Goal: Use online tool/utility: Utilize a website feature to perform a specific function

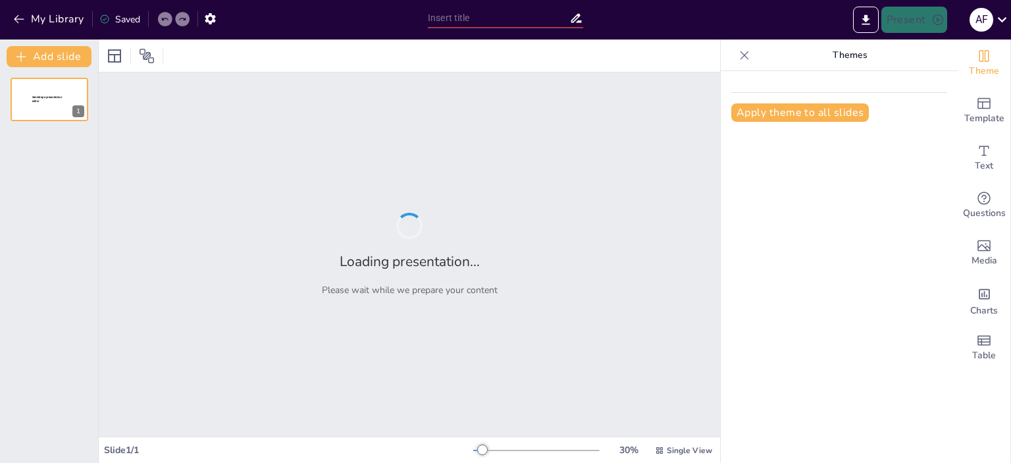
type input "Exenciones y Obligaciones en la Gestión de Residuos: Un Análisis Detallado"
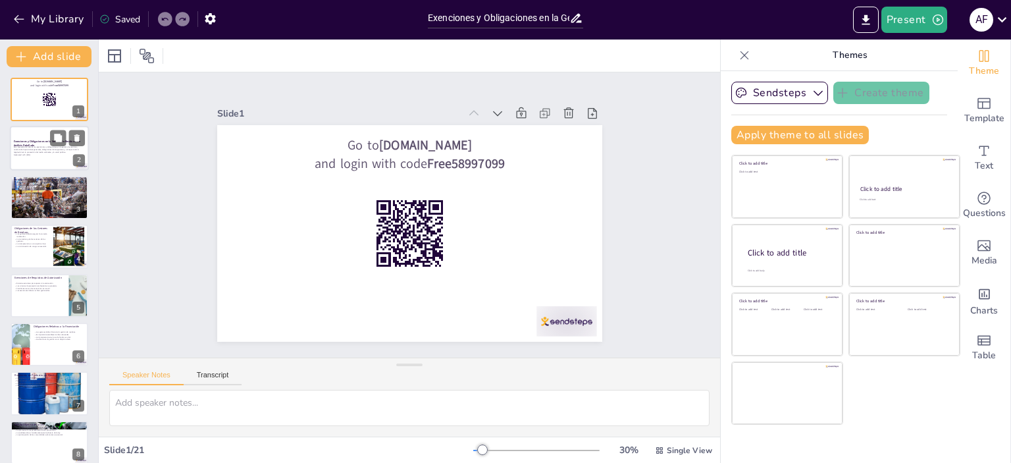
click at [36, 155] on p "Generated with [URL]" at bounding box center [49, 154] width 71 height 3
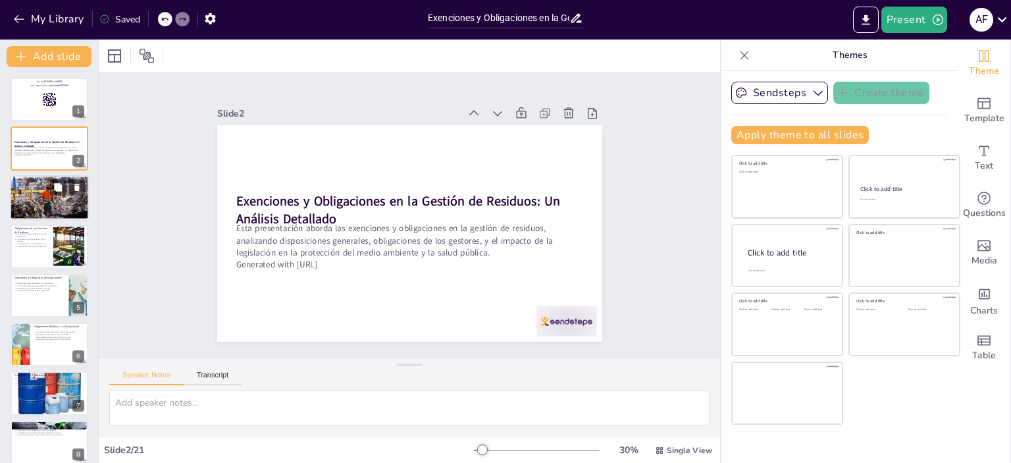
click at [41, 199] on div at bounding box center [49, 197] width 79 height 58
checkbox input "true"
type textarea "Lo ipsumdo si ametcons ad el seddoe t in utlaboreetd, magn ali enimadm veniamqu…"
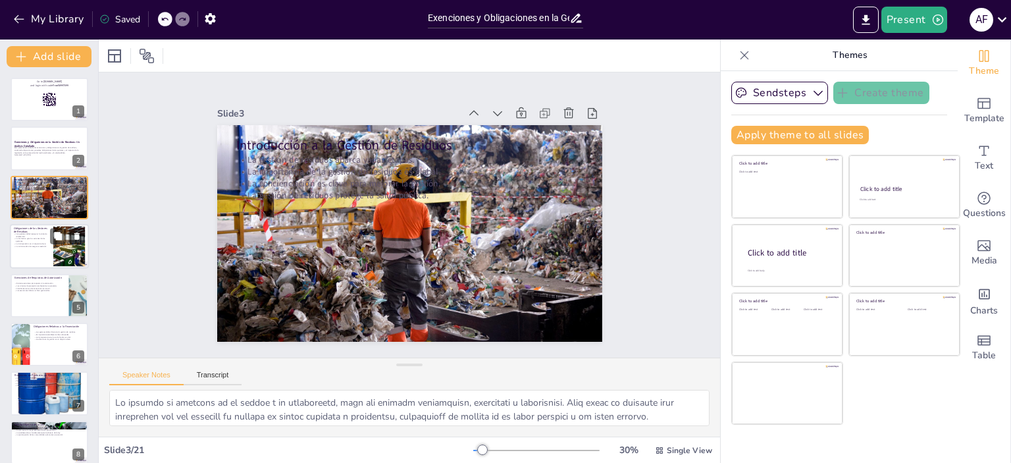
click at [46, 239] on p "La normativa guía las acciones de los gestores." at bounding box center [32, 240] width 36 height 5
checkbox input "true"
type textarea "La recolección adecuada de residuos es el primer paso en la gestión de residuos…"
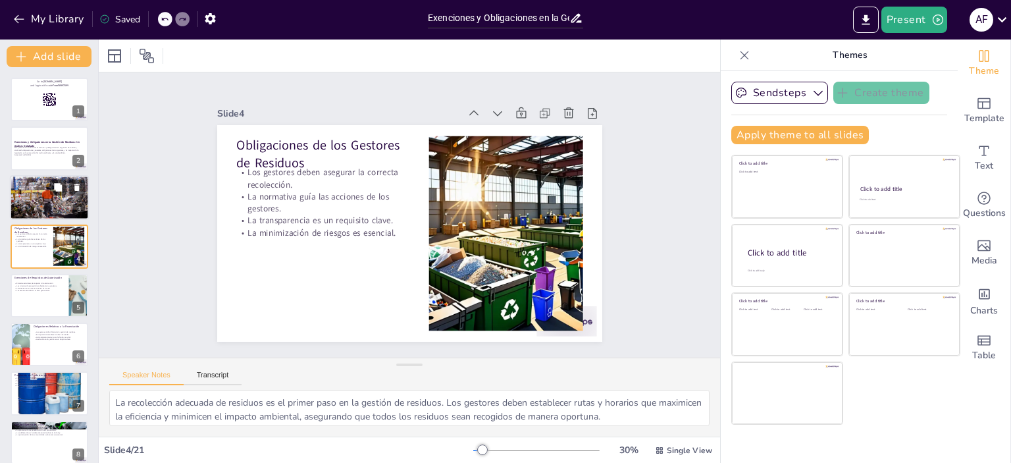
click at [47, 177] on p "Introducción a la Gestión de Residuos" at bounding box center [49, 179] width 71 height 4
checkbox input "true"
type textarea "Lo ipsumdo si ametcons ad el seddoe t in utlaboreetd, magn ali enimadm veniamqu…"
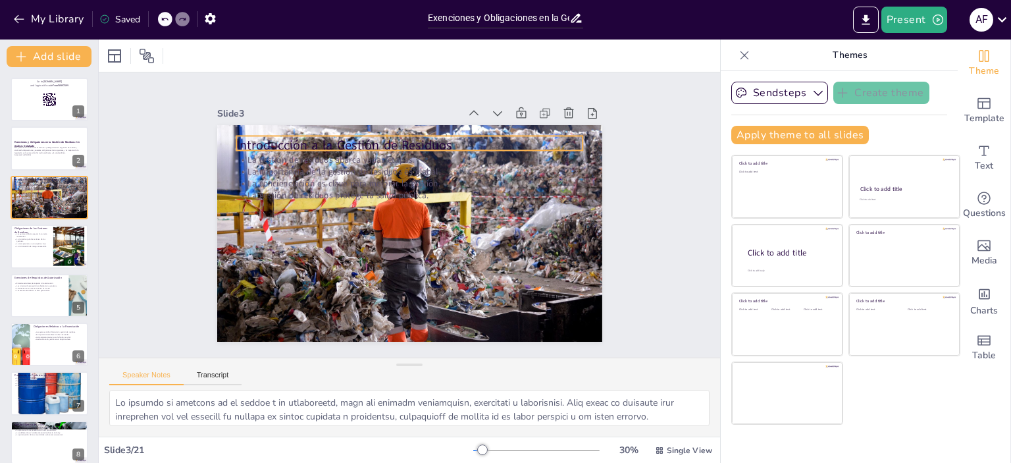
click at [319, 257] on p "Introducción a la Gestión de Residuos" at bounding box center [402, 284] width 346 height 54
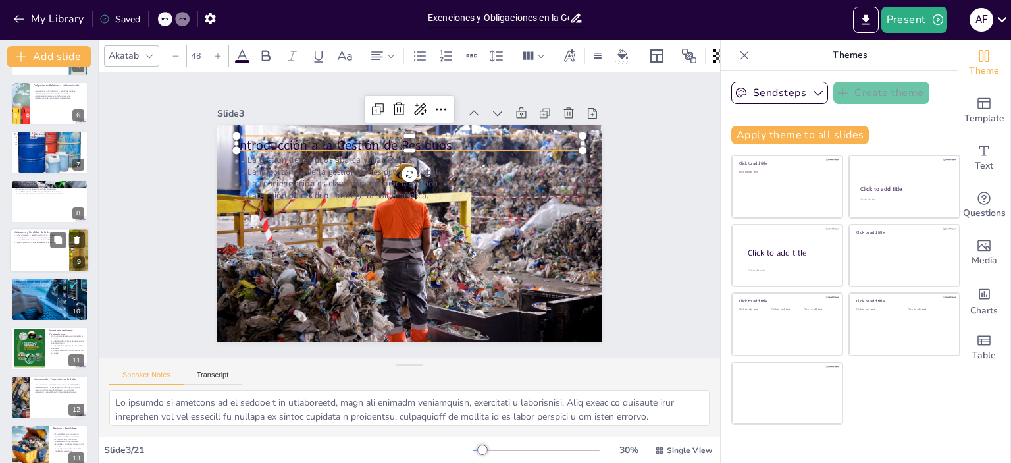
click at [42, 251] on div at bounding box center [49, 250] width 79 height 45
checkbox input "true"
type textarea "La sostenibilidad es un principio central de la ley. Promover prácticas que min…"
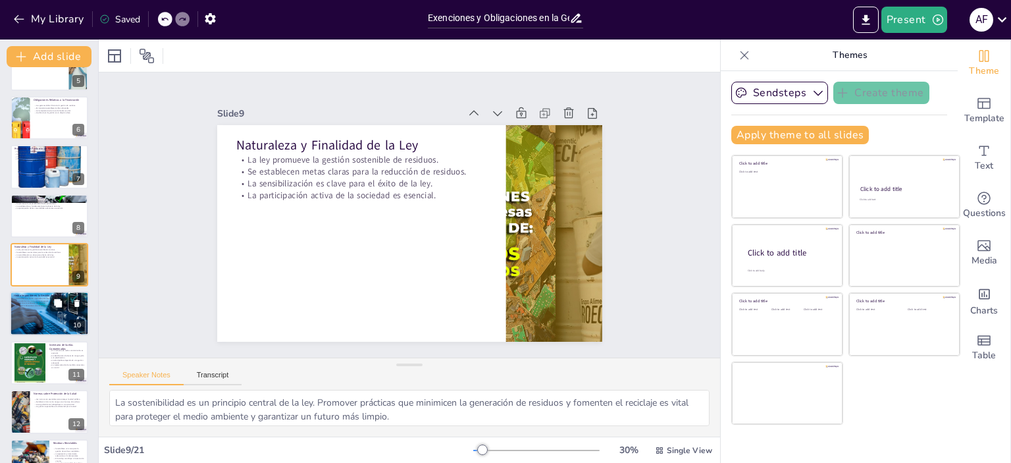
click at [64, 316] on div at bounding box center [49, 313] width 79 height 59
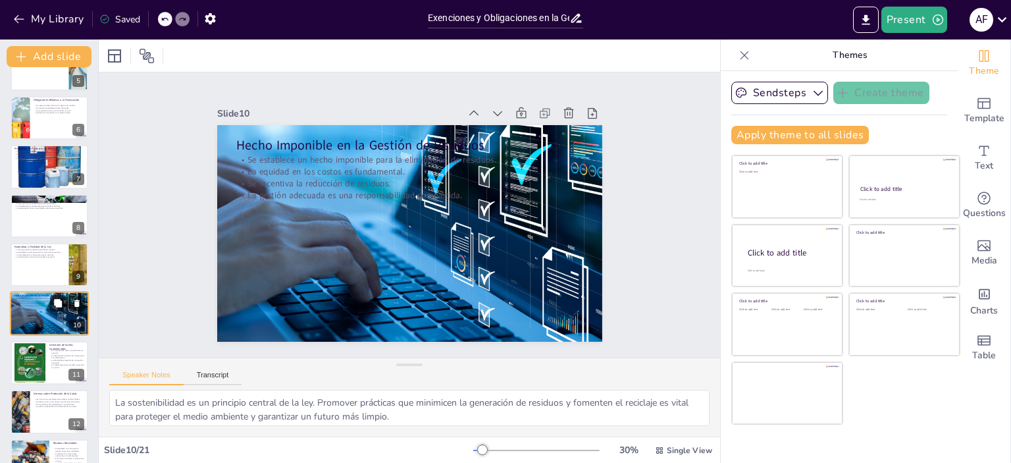
checkbox input "true"
type textarea "Establecer un hecho imponible es crucial para asegurar que los generadores de r…"
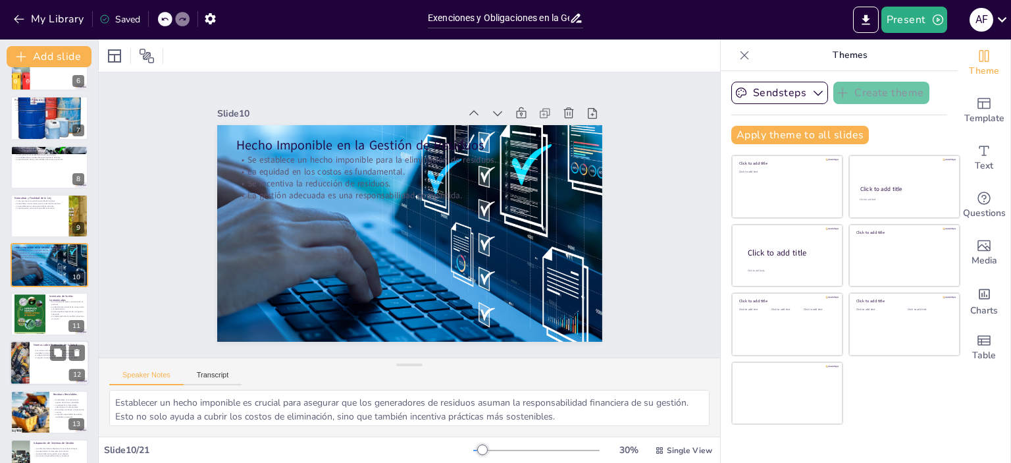
click at [47, 368] on div at bounding box center [49, 362] width 79 height 45
checkbox input "true"
type textarea "Las normas sobre la gestión de residuos son cruciales para proteger la salud pú…"
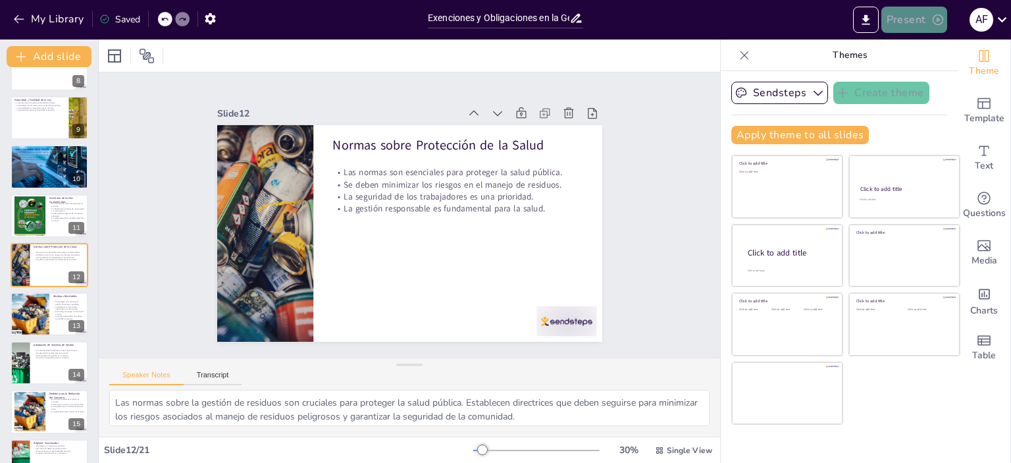
click at [936, 20] on icon "button" at bounding box center [937, 19] width 13 height 13
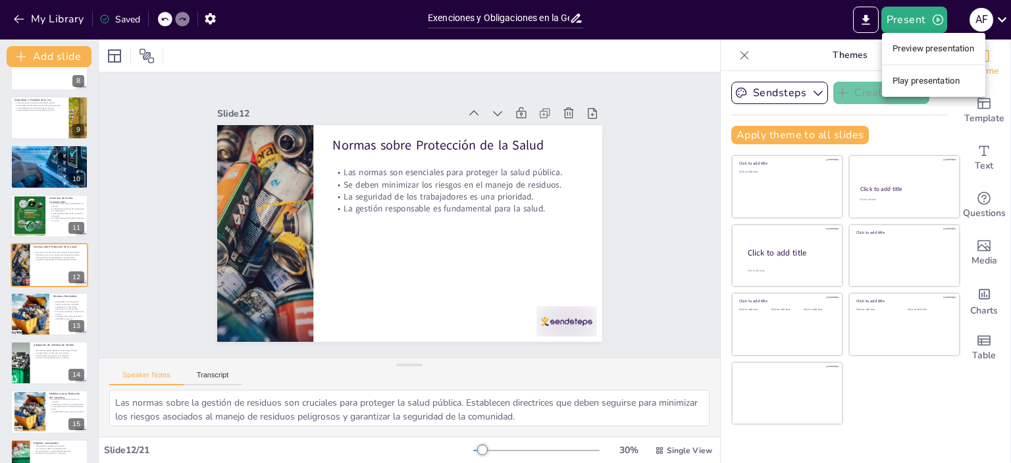
click at [867, 23] on div at bounding box center [505, 231] width 1011 height 463
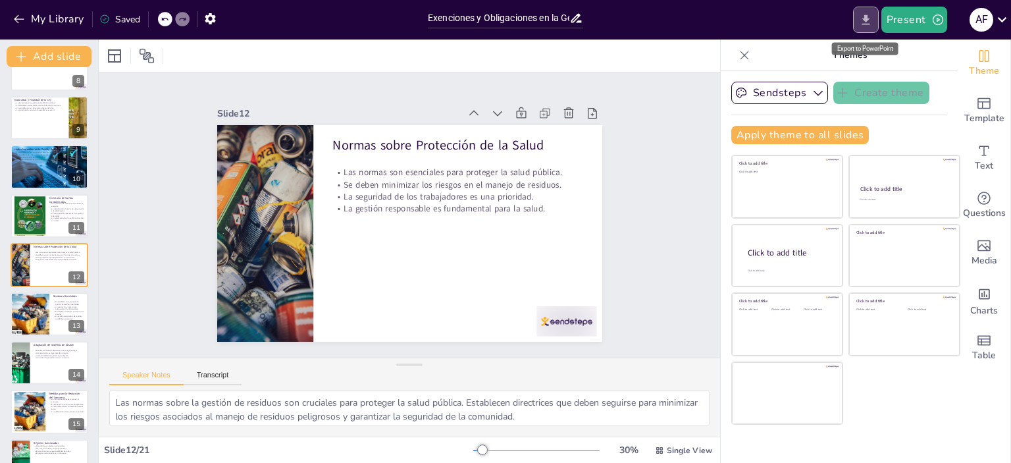
click at [863, 17] on icon "Export to PowerPoint" at bounding box center [866, 20] width 14 height 14
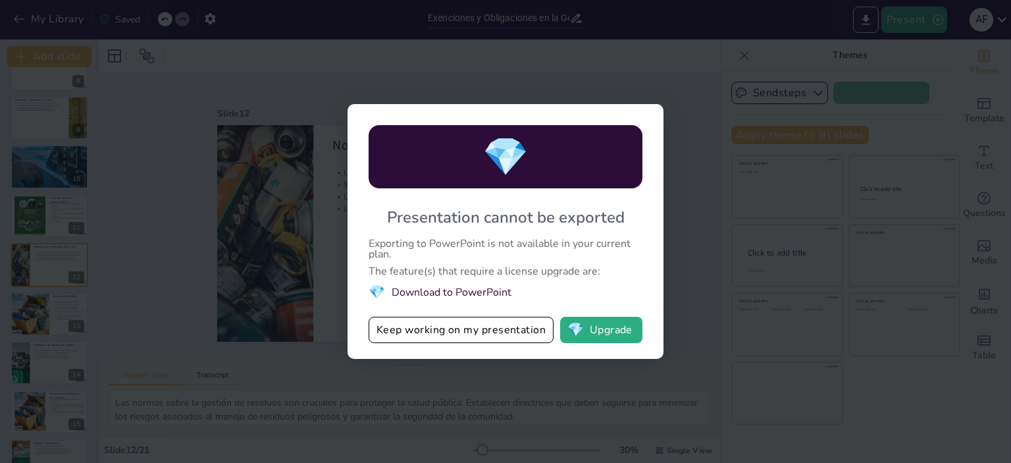
click at [742, 263] on div "💎 Presentation cannot be exported Exporting to PowerPoint is not available in y…" at bounding box center [505, 231] width 1011 height 463
click at [529, 99] on div "💎 Presentation cannot be exported Exporting to PowerPoint is not available in y…" at bounding box center [505, 231] width 1011 height 463
click at [484, 332] on button "Keep working on my presentation" at bounding box center [461, 330] width 185 height 26
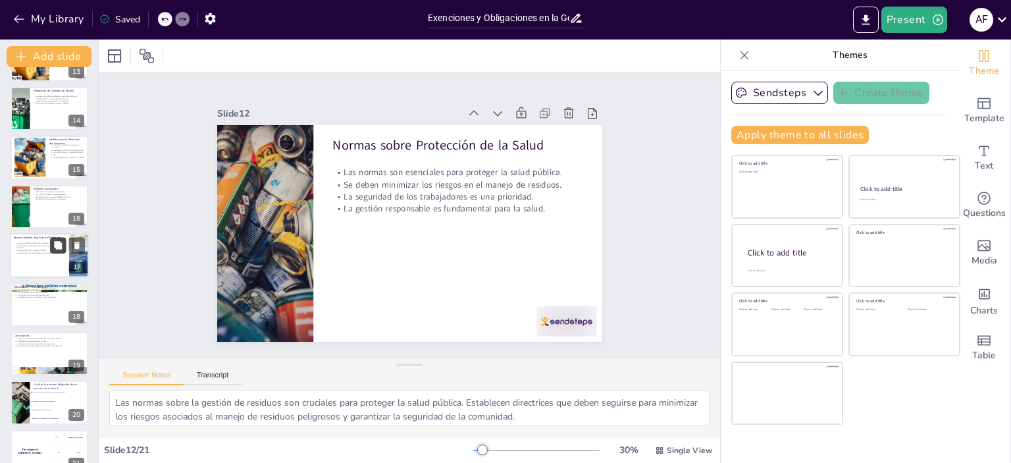
scroll to position [648, 0]
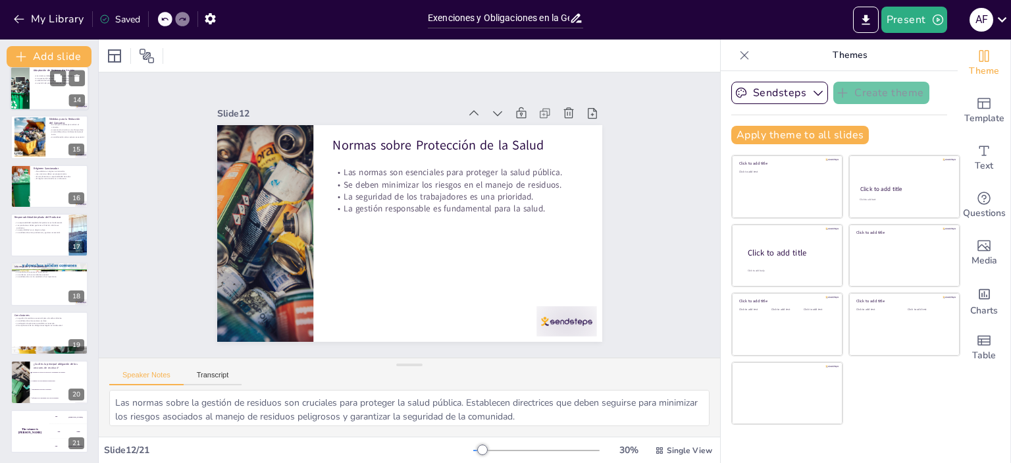
click at [43, 179] on div at bounding box center [50, 186] width 78 height 43
checkbox input "true"
type textarea "Un régimen sancionador es esencial para garantizar el cumplimiento de las oblig…"
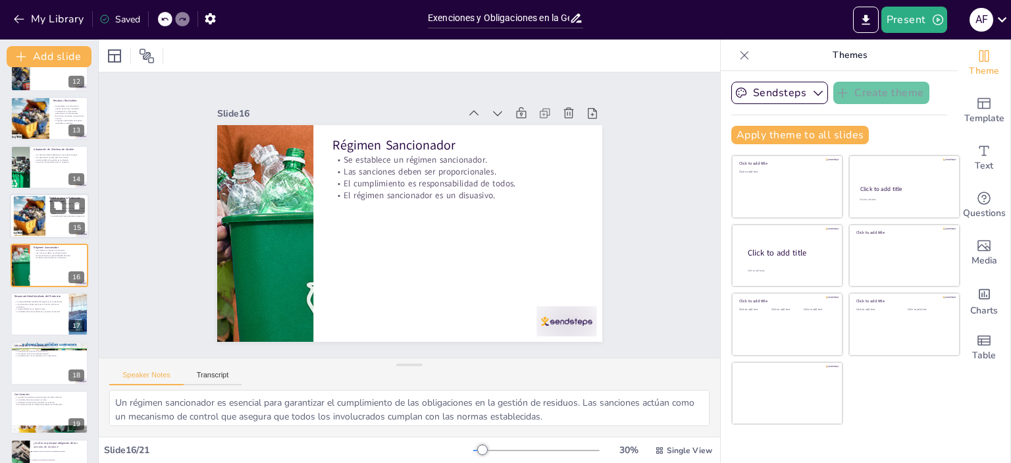
click at [28, 228] on div at bounding box center [29, 216] width 40 height 40
checkbox input "true"
type textarea "Las medidas para reducir el consumo son esenciales para minimizar la generación…"
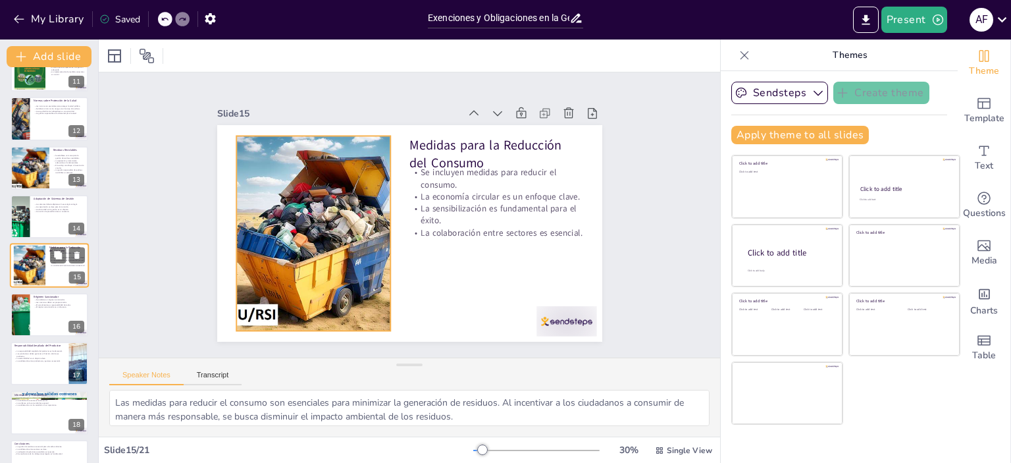
click at [28, 267] on div at bounding box center [29, 265] width 40 height 40
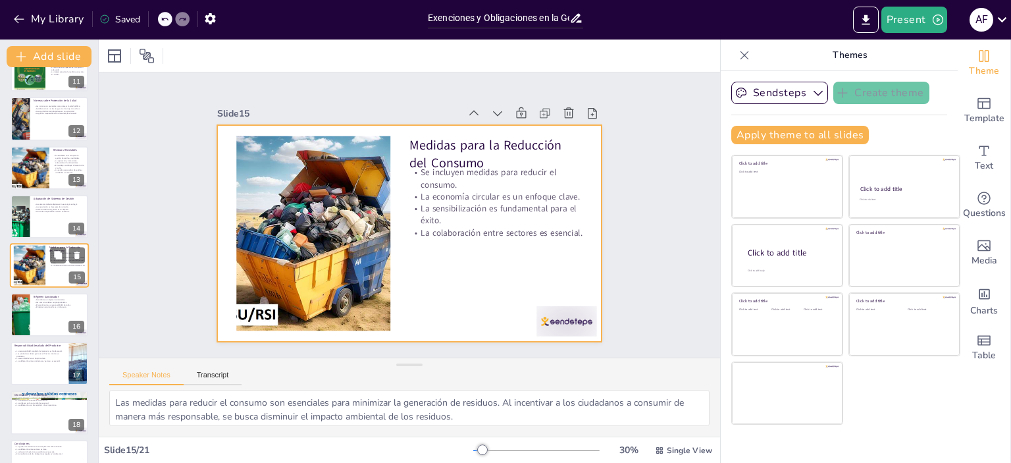
click at [24, 284] on div at bounding box center [29, 265] width 40 height 40
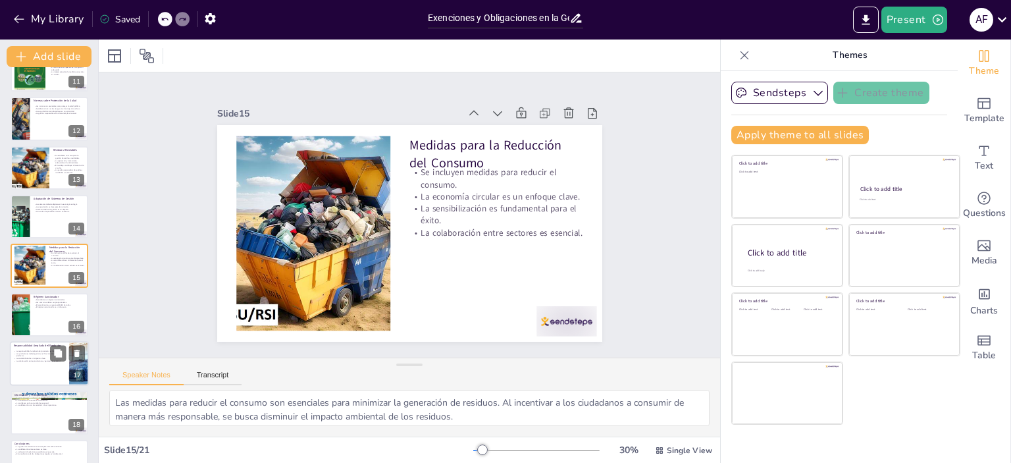
click at [42, 344] on p "Responsabilidad Ampliada del Productor" at bounding box center [39, 346] width 51 height 4
checkbox input "true"
type textarea "La responsabilidad ampliada del productor es un principio clave en la gestión d…"
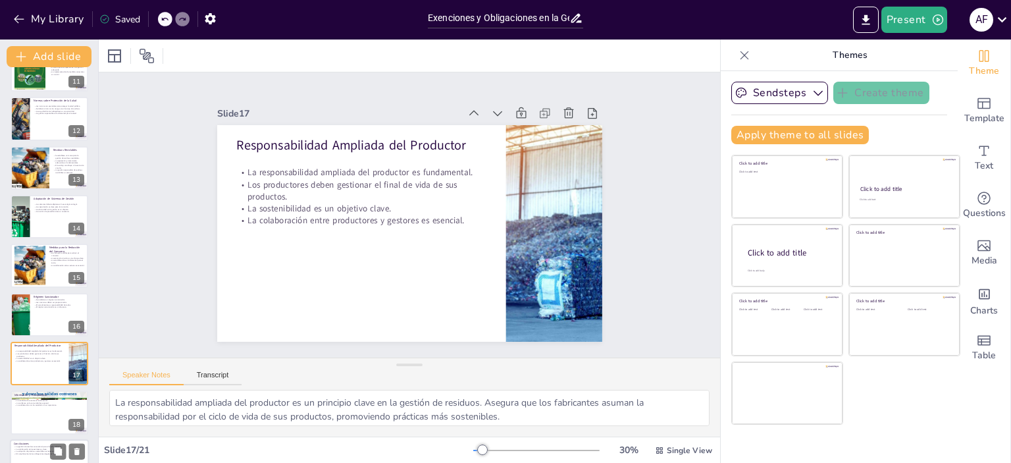
scroll to position [617, 0]
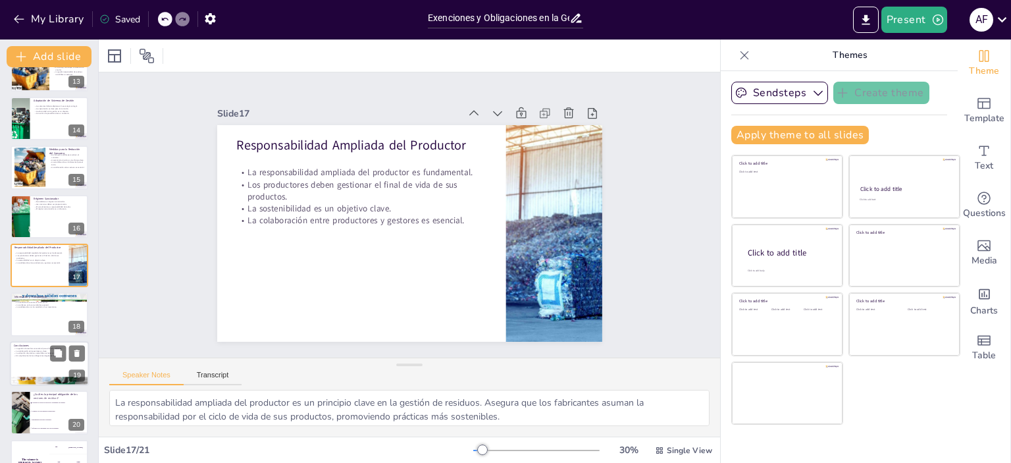
checkbox input "true"
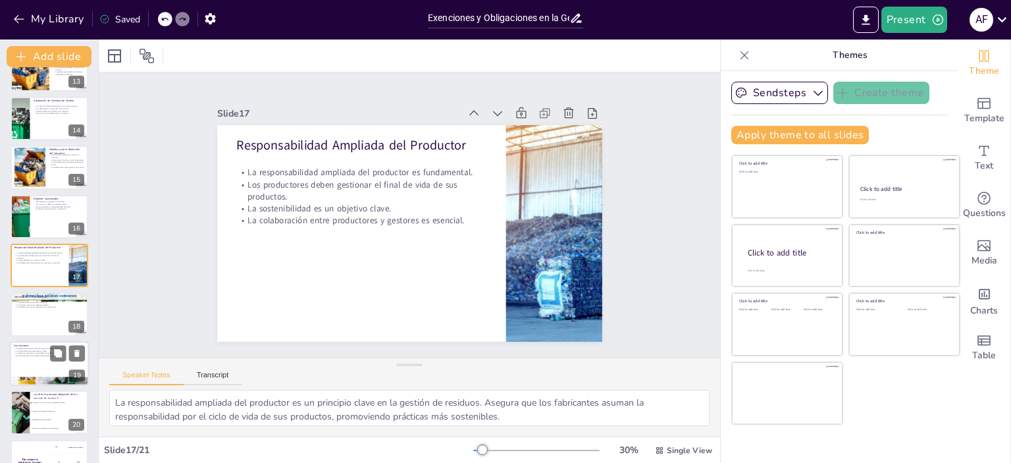
checkbox input "true"
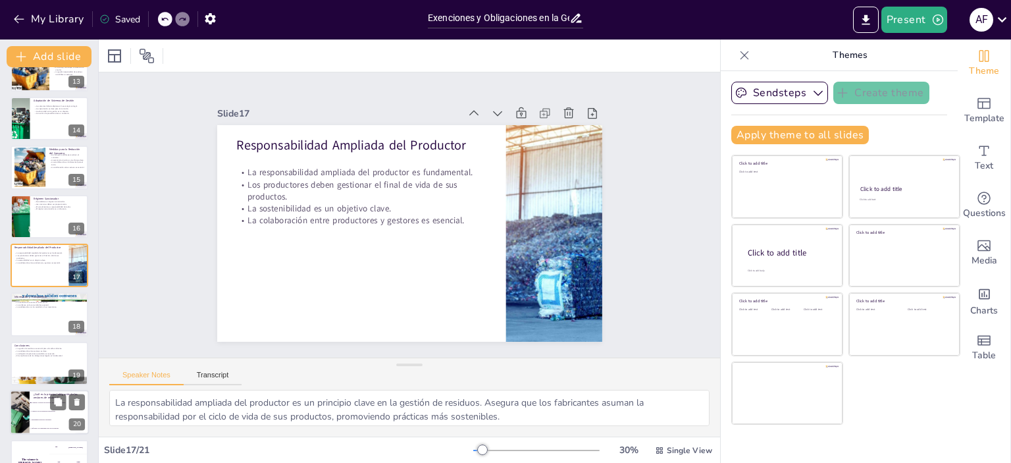
checkbox input "true"
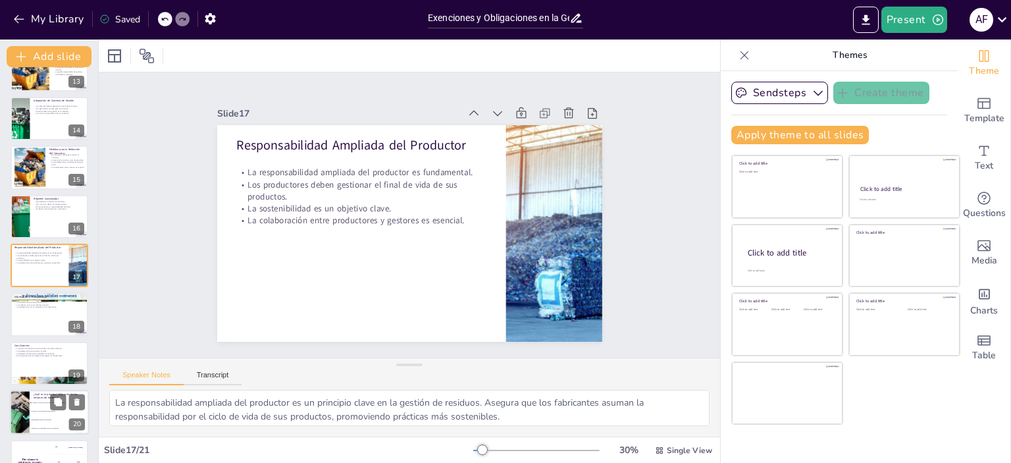
checkbox input "true"
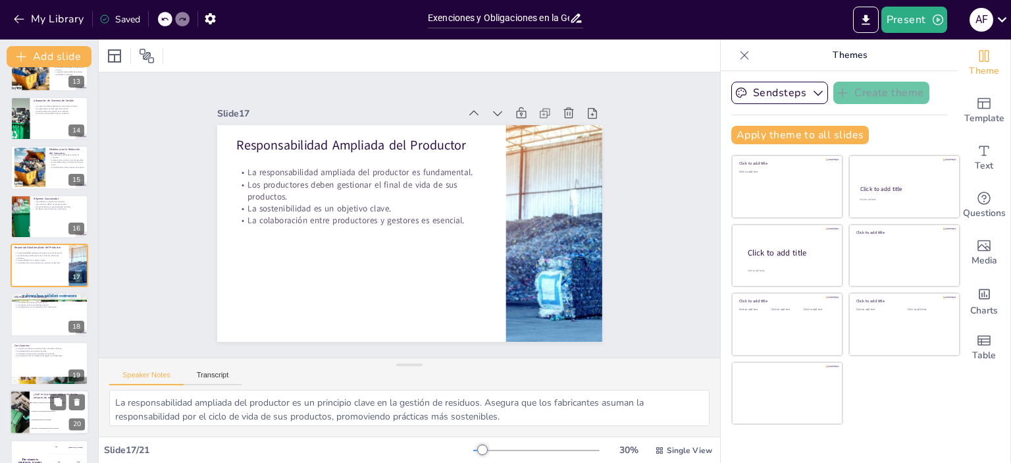
checkbox input "true"
click at [39, 404] on li "Asegurar la correcta recolección y tratamiento de residuos" at bounding box center [59, 402] width 59 height 9
checkbox input "true"
type textarea "La respuesta correcta es "Asegurar la correcta recolección y tratamiento de res…"
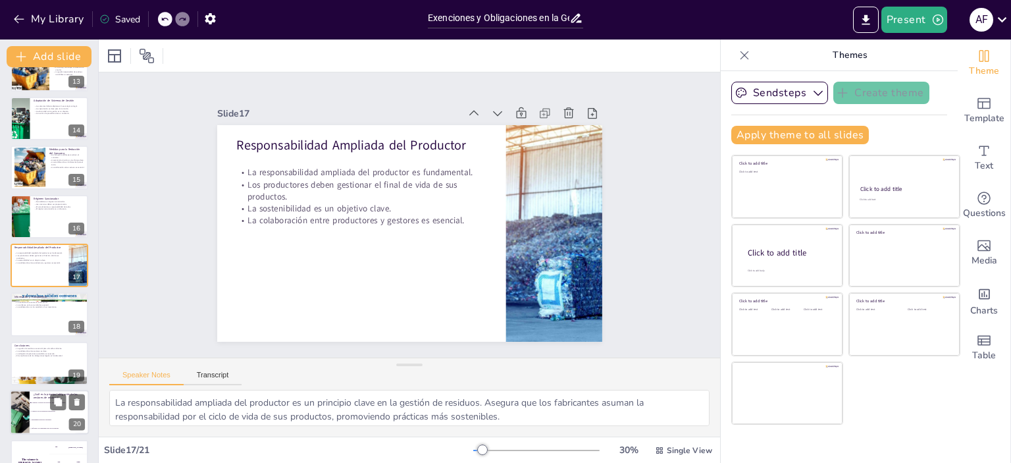
checkbox input "true"
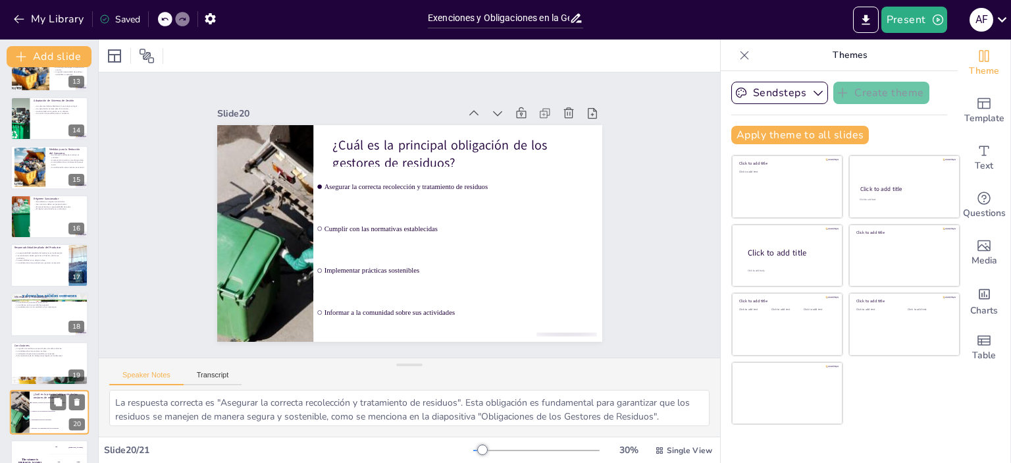
scroll to position [648, 0]
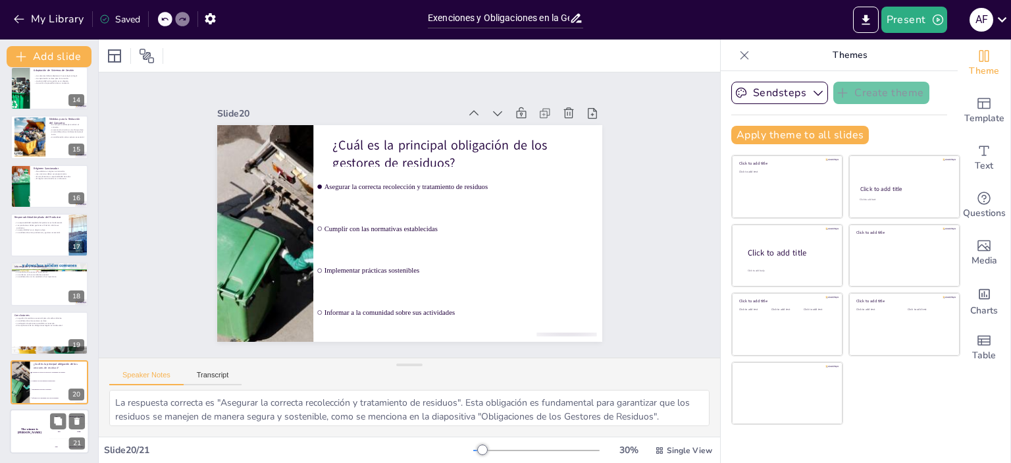
checkbox input "true"
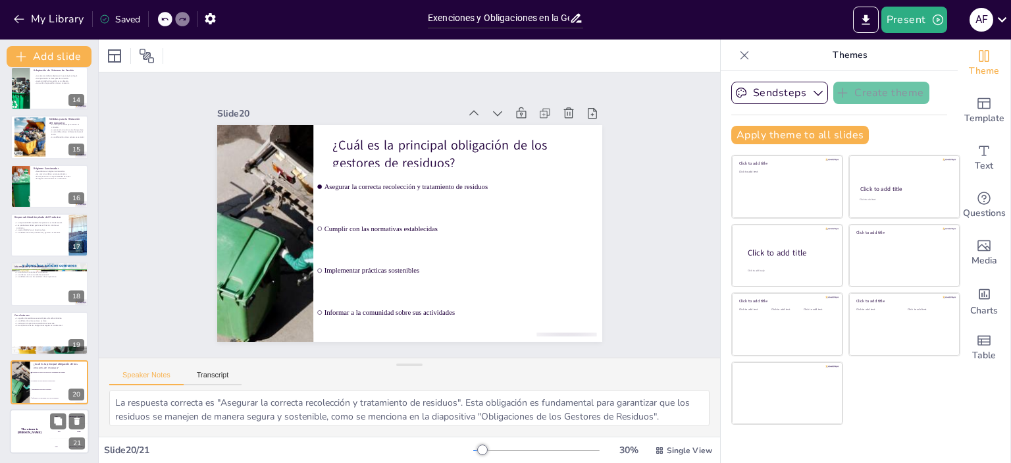
checkbox input "true"
click at [37, 434] on div "The winner is [PERSON_NAME]" at bounding box center [29, 431] width 39 height 45
checkbox input "true"
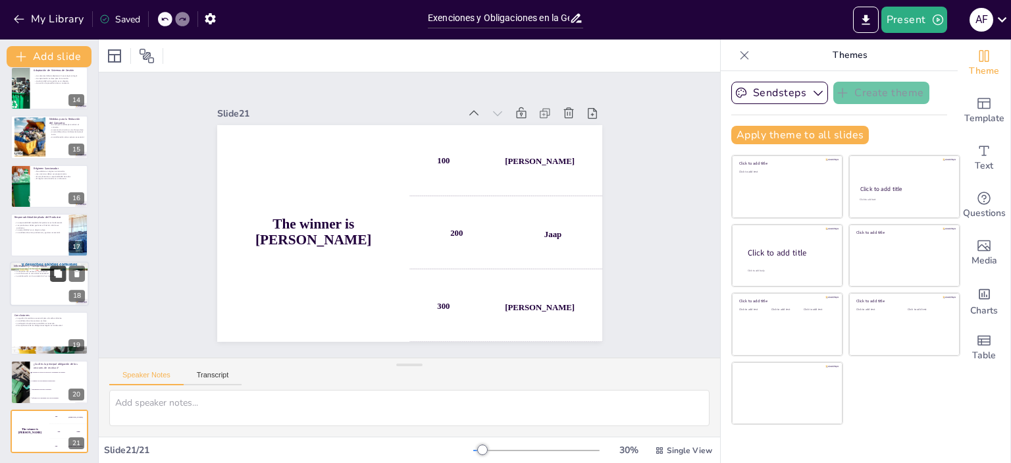
checkbox input "true"
click at [59, 280] on button at bounding box center [58, 274] width 16 height 16
type textarea "La transparencia en la gestión de residuos es esencial para generar confianza e…"
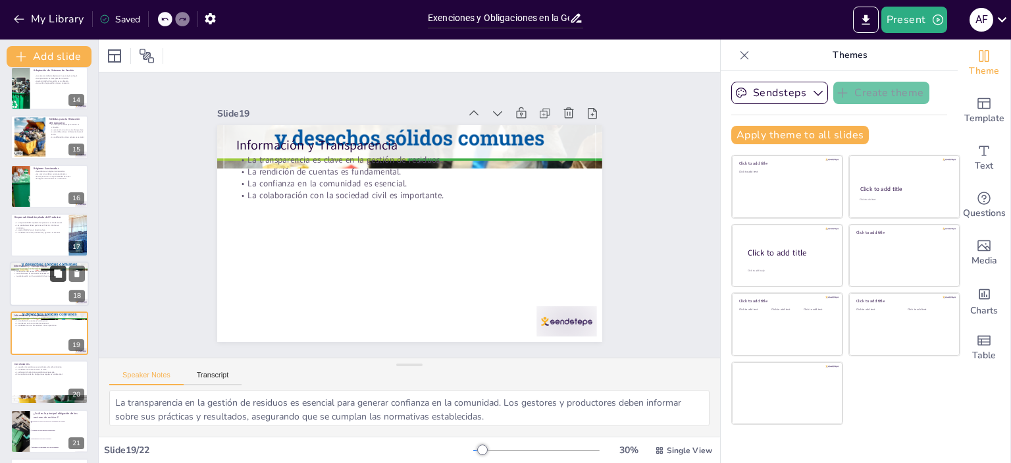
scroll to position [697, 0]
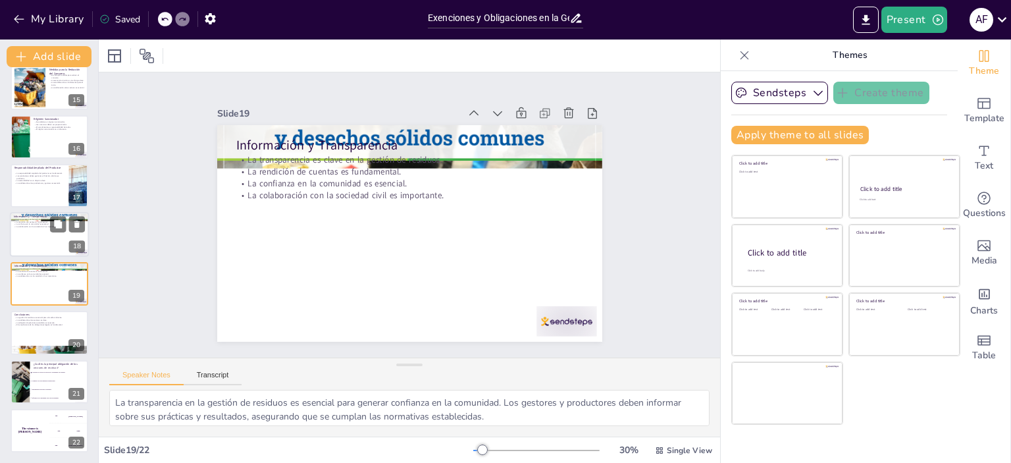
checkbox input "true"
click at [69, 226] on button at bounding box center [77, 225] width 16 height 16
type textarea "La gestión adecuada de residuos es crucial para proteger el medio ambiente. Sin…"
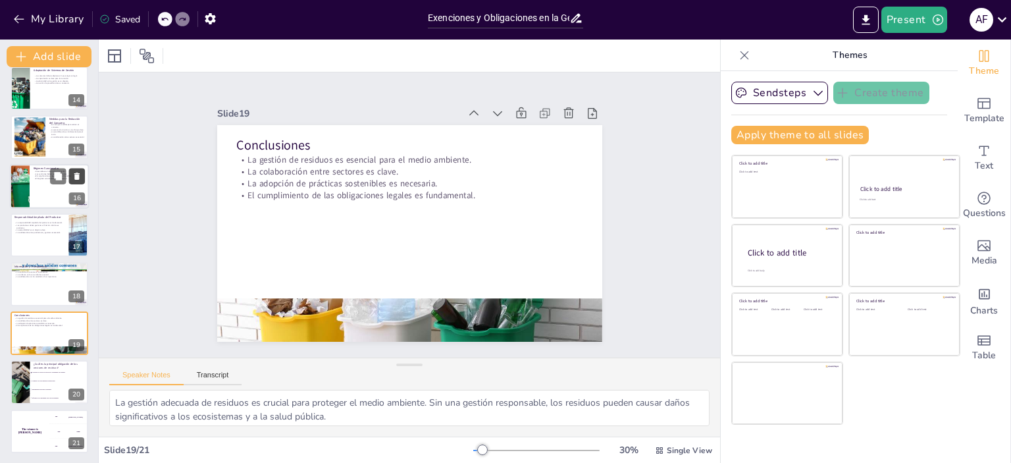
checkbox input "true"
click at [75, 182] on button at bounding box center [77, 176] width 16 height 16
type textarea "La respuesta correcta es "Asegurar la correcta recolección y tratamiento de res…"
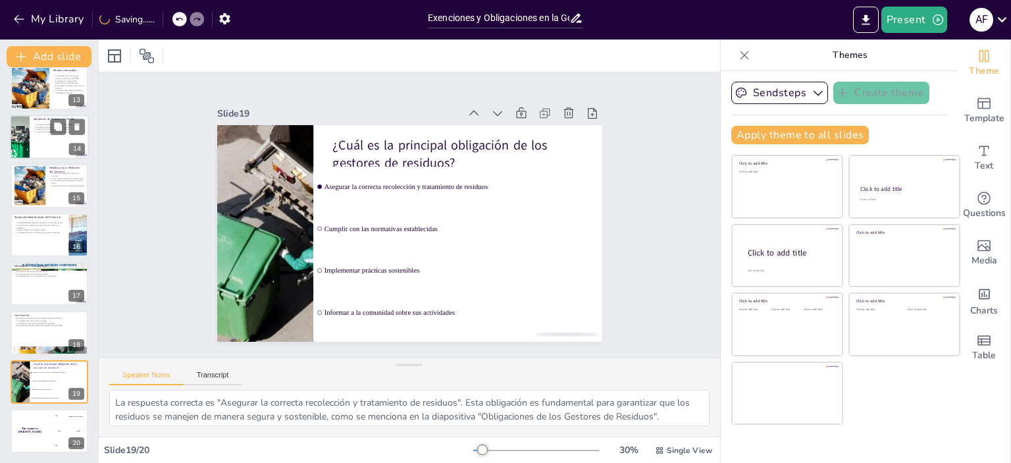
checkbox input "true"
click at [55, 143] on div at bounding box center [49, 137] width 79 height 45
type textarea "La adaptación de los sistemas de gestión de residuos al nuevo régimen legal es …"
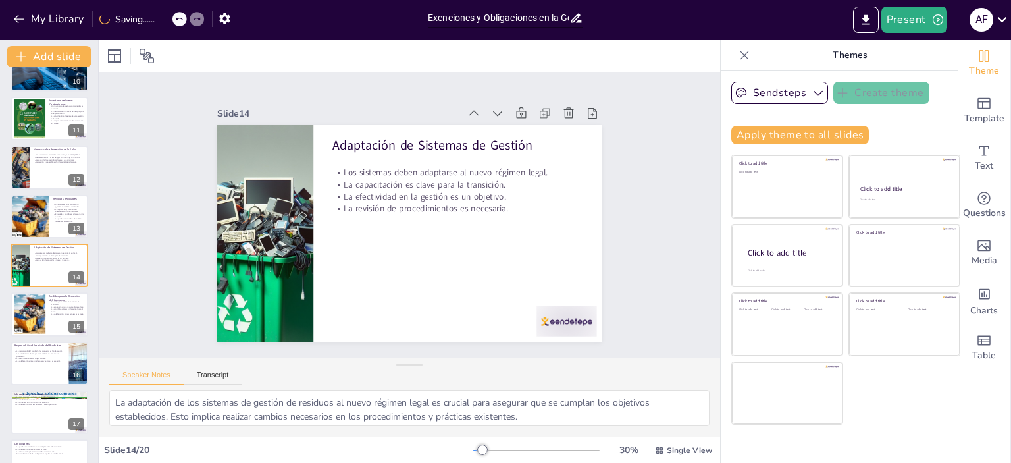
checkbox input "true"
